Goal: Information Seeking & Learning: Learn about a topic

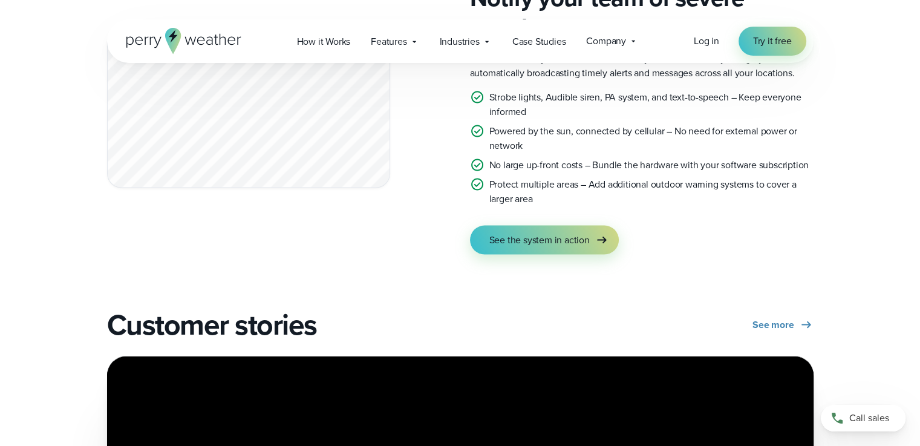
scroll to position [2453, 0]
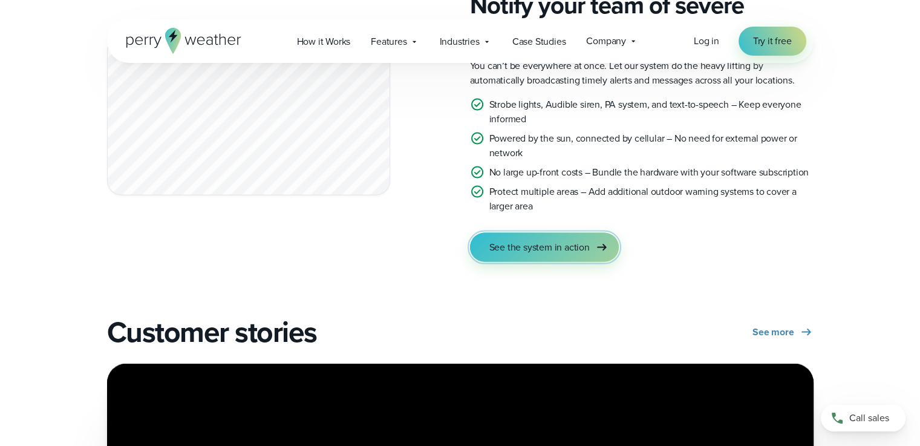
click at [566, 242] on span "See the system in action" at bounding box center [539, 247] width 100 height 15
